Goal: Register for event/course

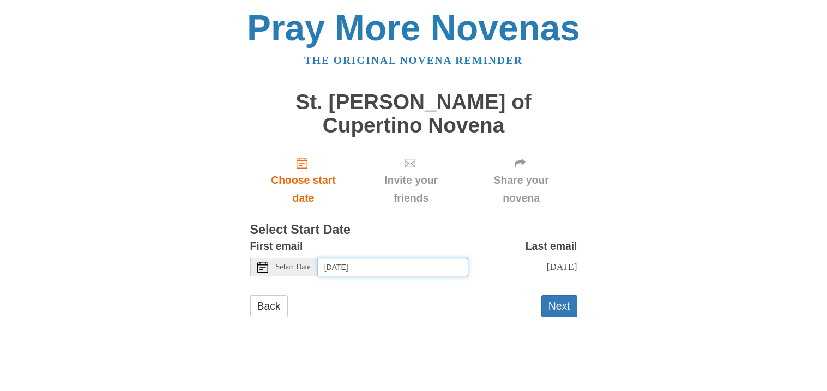
click at [367, 258] on input "Tuesday, September 2nd" at bounding box center [393, 267] width 150 height 19
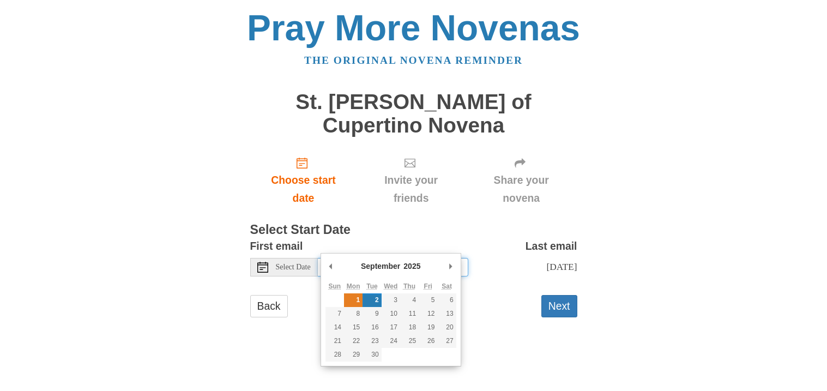
type input "Monday, September 1st"
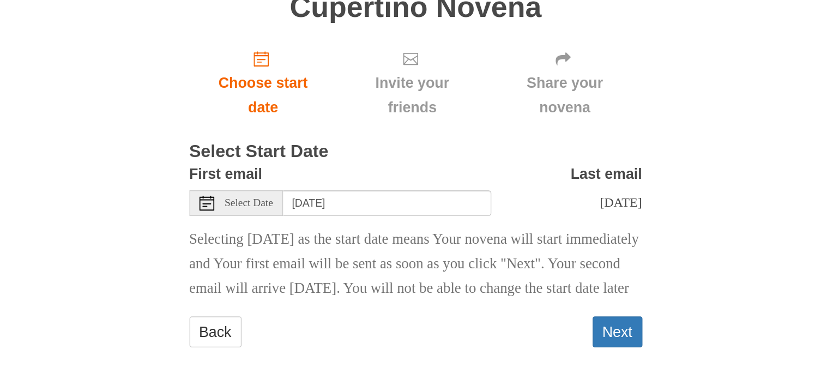
scroll to position [16, 0]
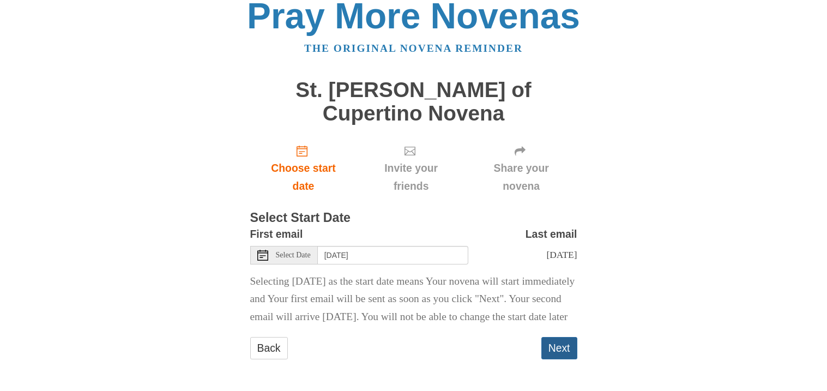
click at [551, 352] on button "Next" at bounding box center [559, 348] width 36 height 22
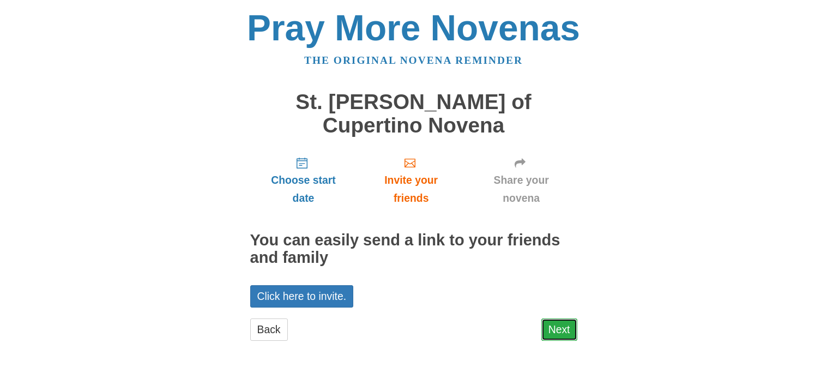
click at [563, 318] on link "Next" at bounding box center [559, 329] width 36 height 22
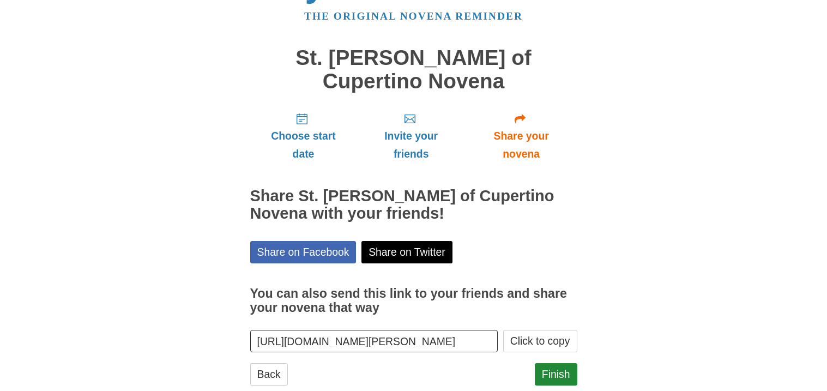
scroll to position [47, 0]
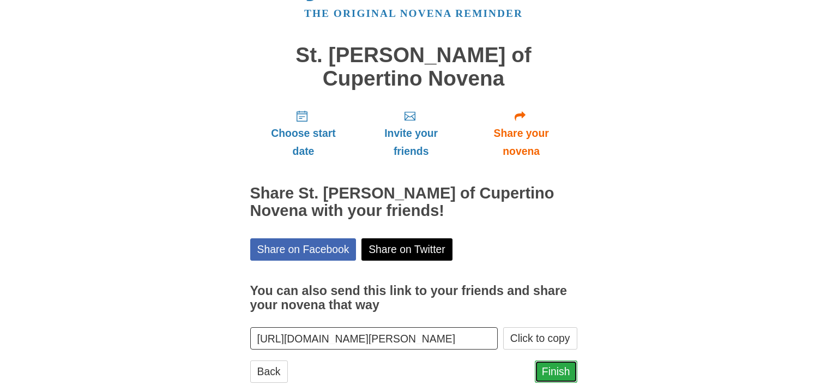
click at [555, 360] on link "Finish" at bounding box center [556, 371] width 43 height 22
